Goal: Transaction & Acquisition: Book appointment/travel/reservation

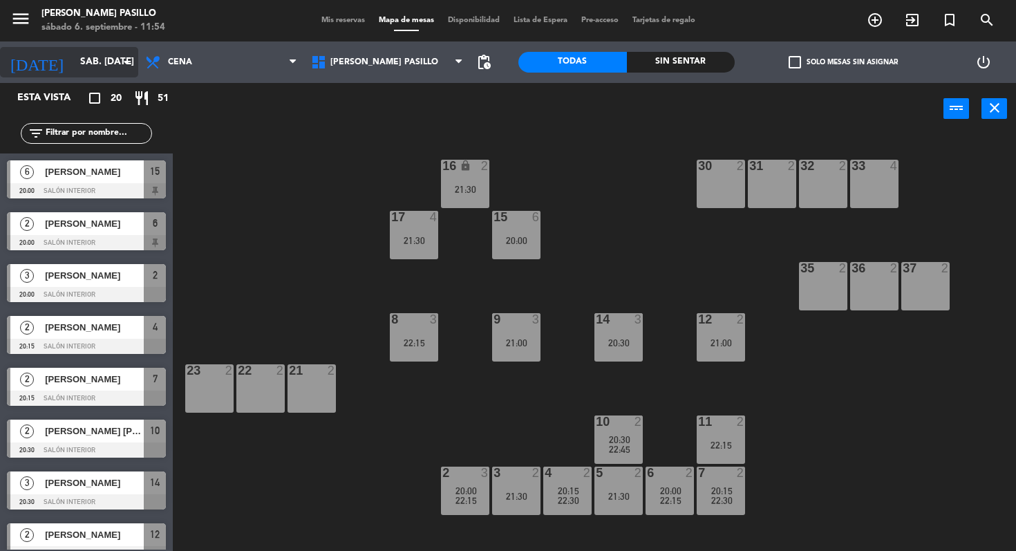
click at [111, 54] on input "sáb. [DATE]" at bounding box center [135, 62] width 124 height 25
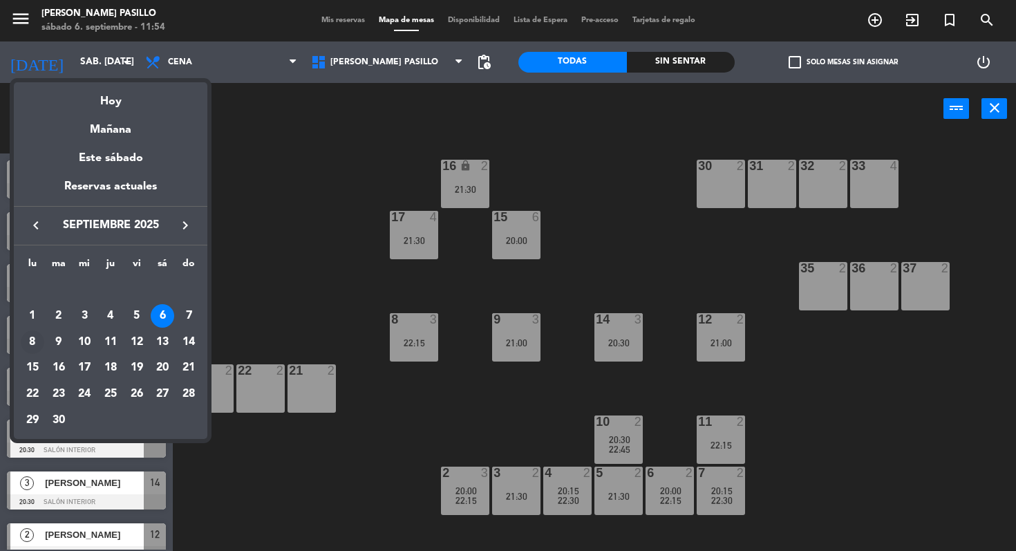
click at [31, 342] on div "8" at bounding box center [33, 342] width 24 height 24
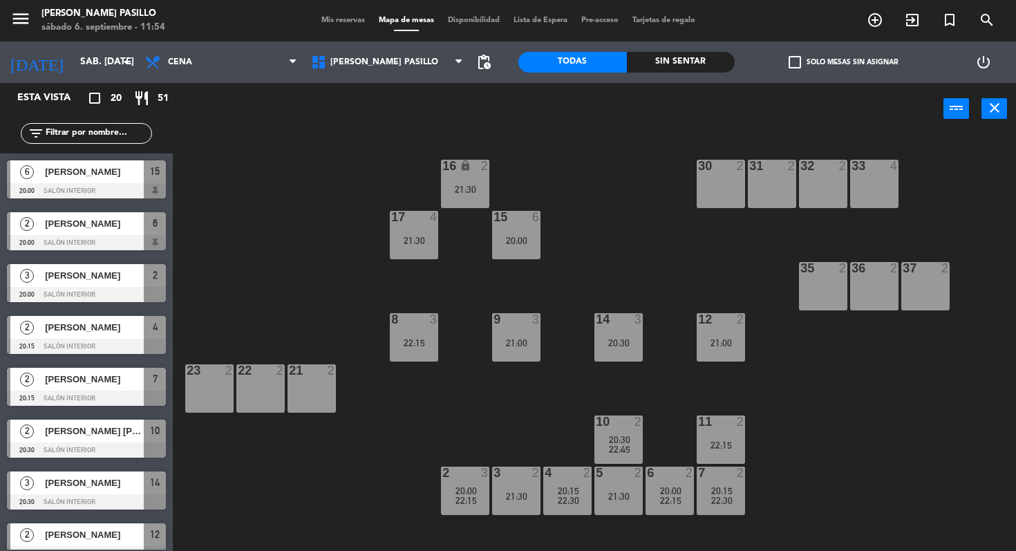
type input "lun. [DATE]"
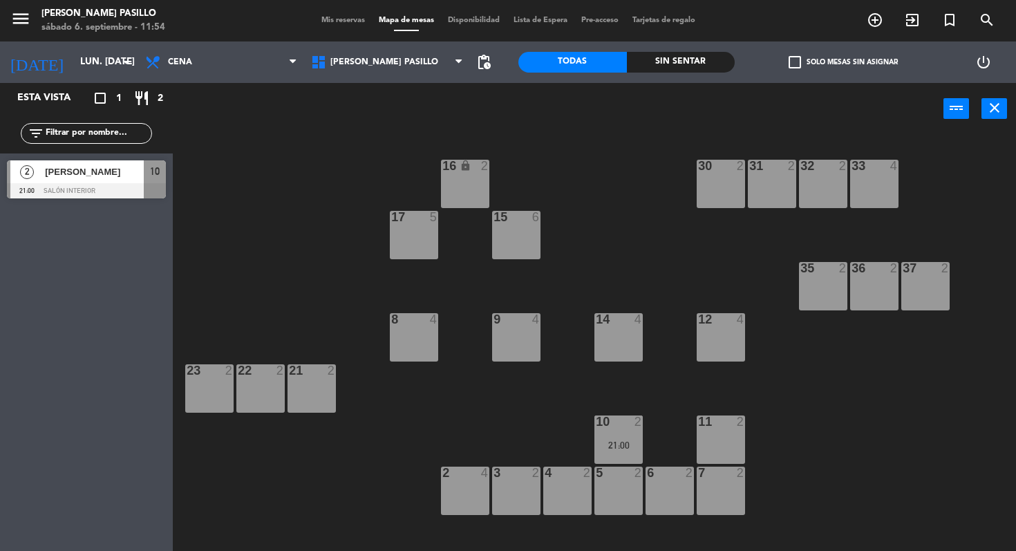
click at [564, 485] on div "4 2" at bounding box center [567, 491] width 48 height 48
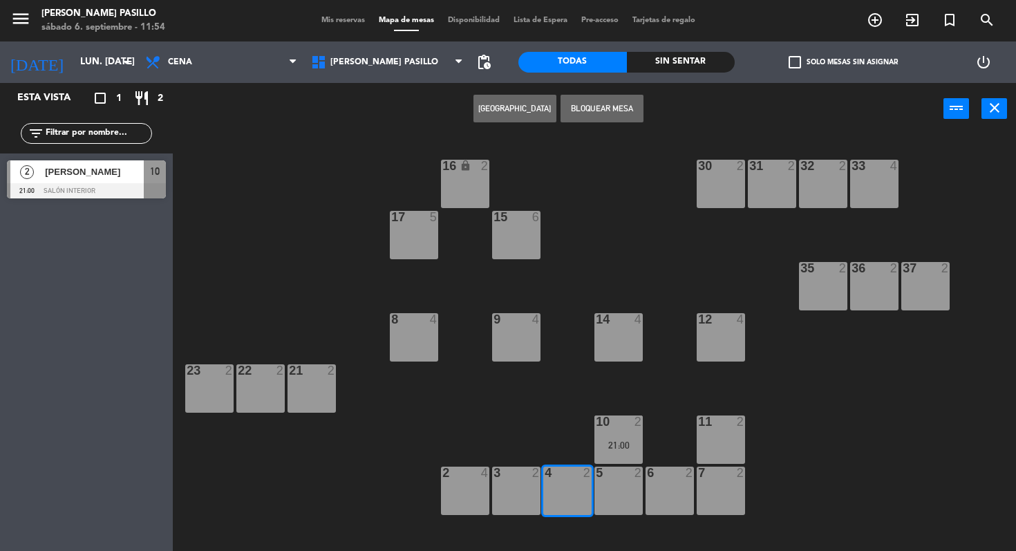
click at [528, 100] on button "[GEOGRAPHIC_DATA]" at bounding box center [514, 109] width 83 height 28
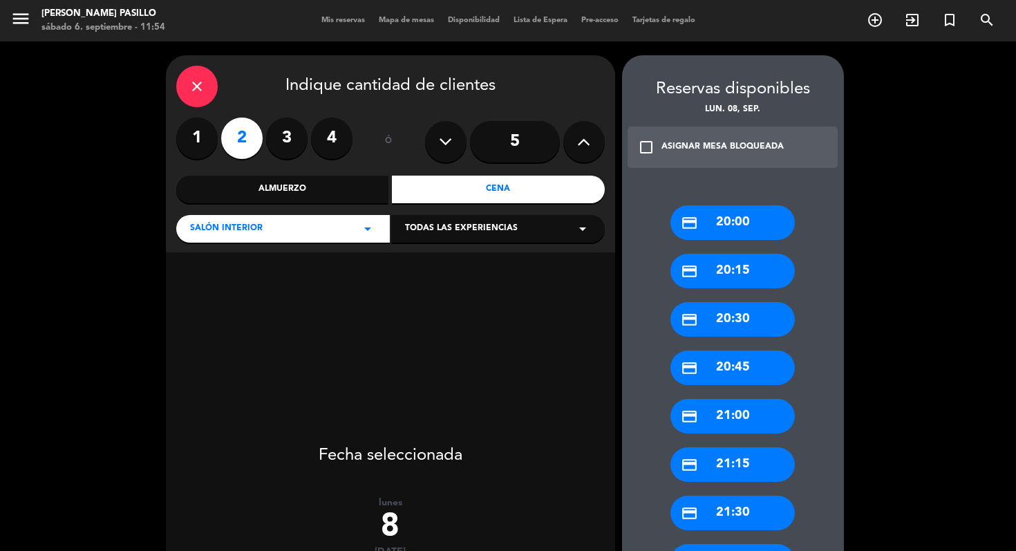
click at [213, 89] on div "close" at bounding box center [196, 86] width 41 height 41
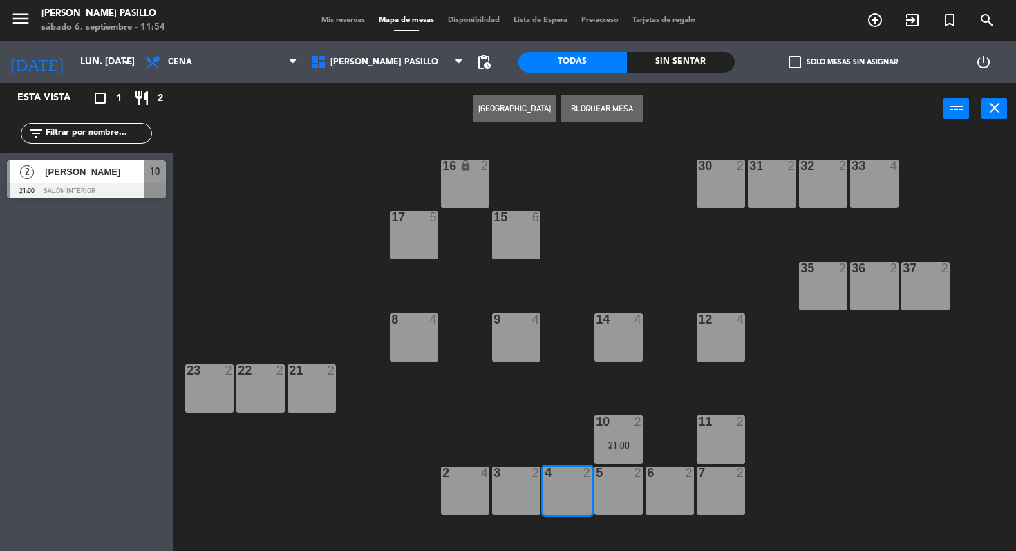
click at [525, 113] on button "[GEOGRAPHIC_DATA]" at bounding box center [514, 109] width 83 height 28
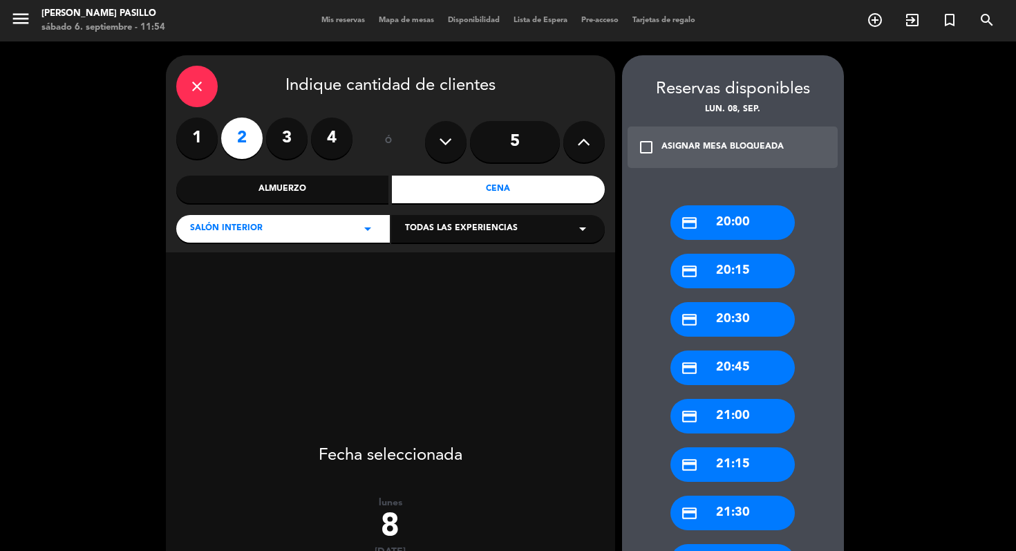
click at [749, 408] on div "credit_card 21:00" at bounding box center [732, 416] width 124 height 35
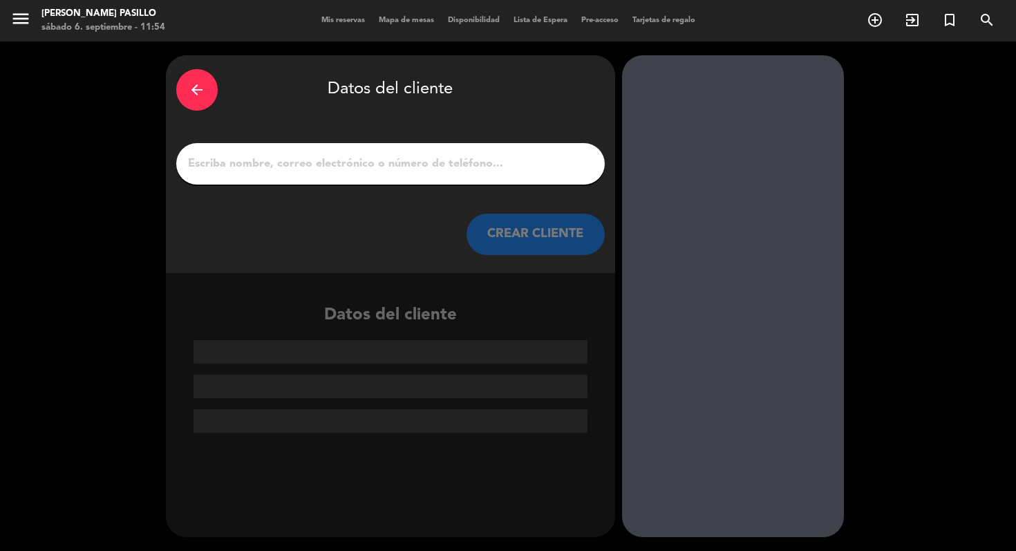
click at [415, 159] on input "1" at bounding box center [391, 163] width 408 height 19
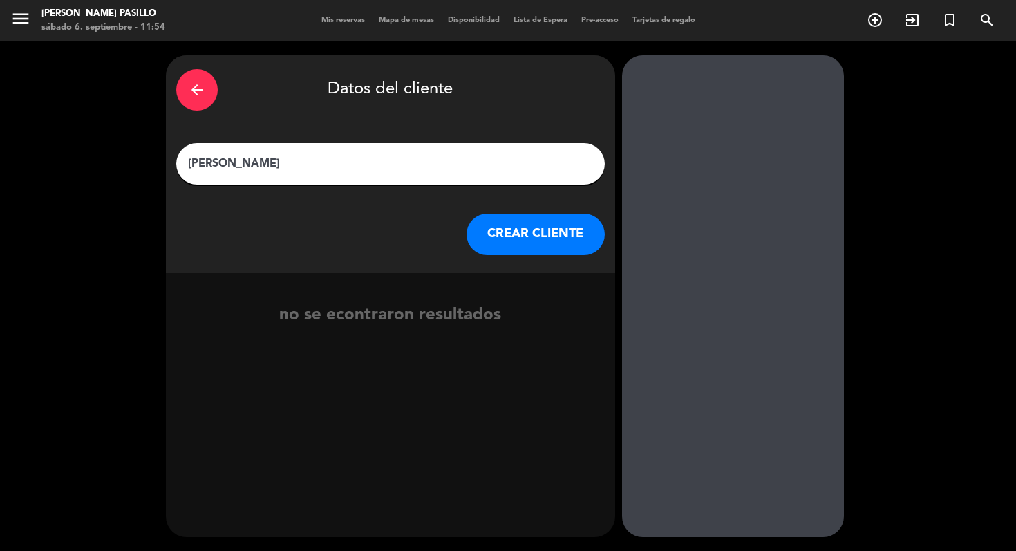
type input "[PERSON_NAME]"
click at [537, 232] on button "CREAR CLIENTE" at bounding box center [536, 234] width 138 height 41
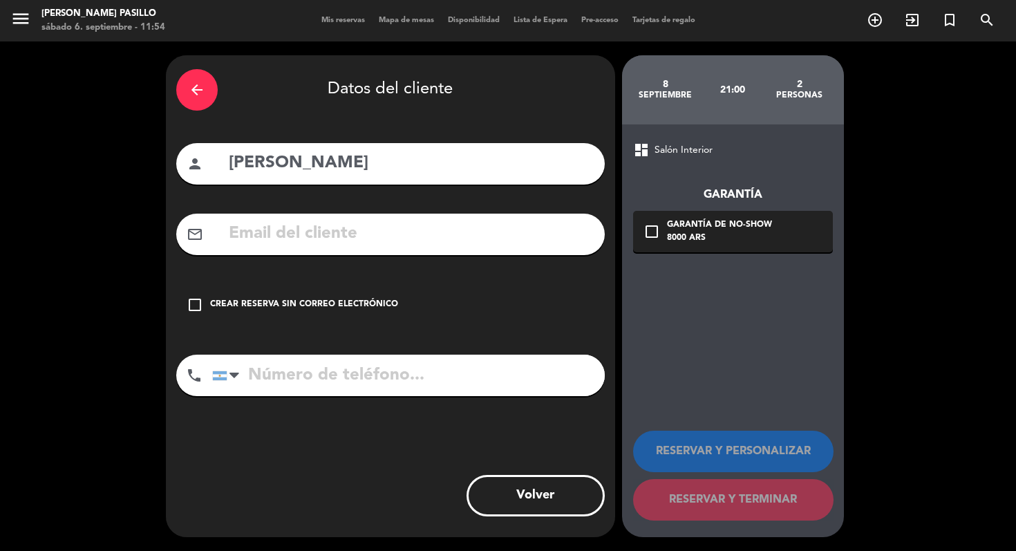
click at [355, 294] on div "check_box_outline_blank Crear reserva sin correo electrónico" at bounding box center [390, 304] width 429 height 41
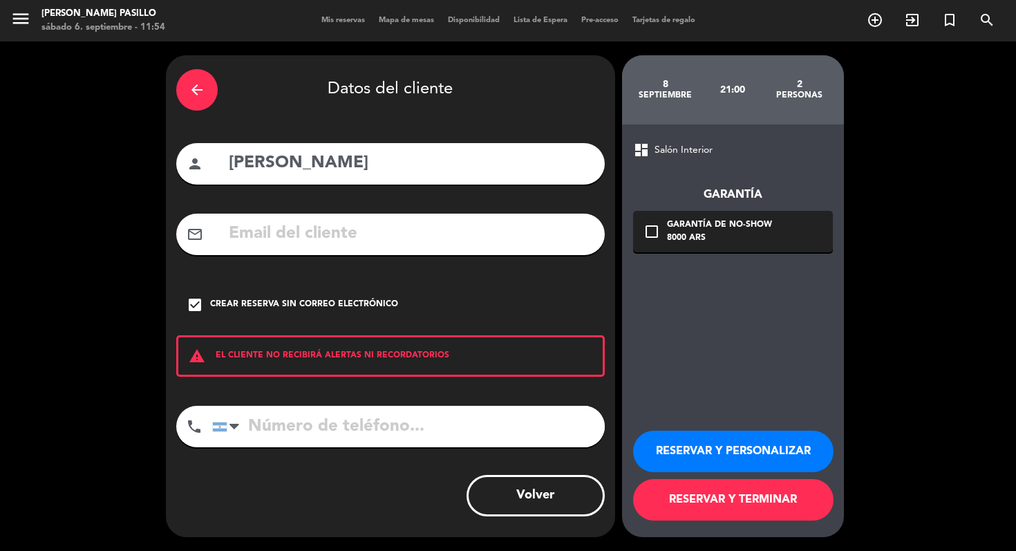
click at [726, 500] on button "RESERVAR Y TERMINAR" at bounding box center [733, 499] width 200 height 41
